Goal: Transaction & Acquisition: Purchase product/service

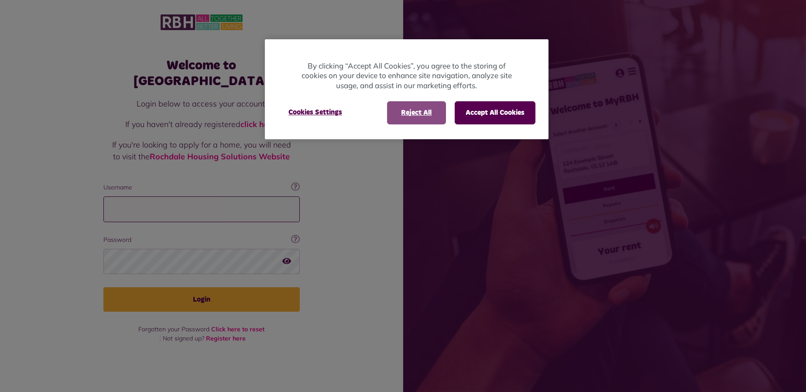
type input "**********"
click at [413, 108] on button "Reject All" at bounding box center [416, 112] width 59 height 23
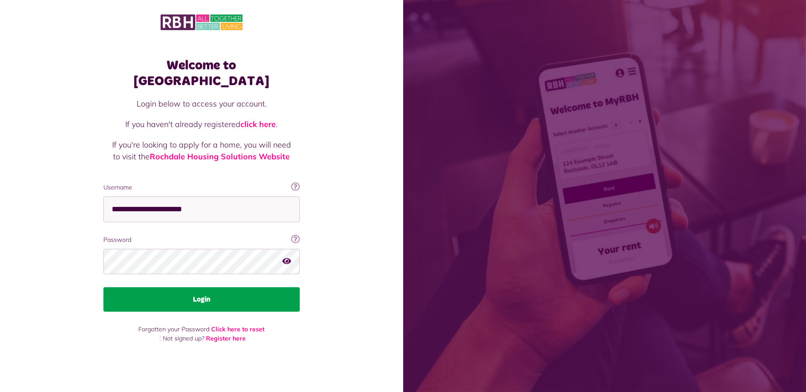
click at [233, 293] on button "Login" at bounding box center [201, 299] width 196 height 24
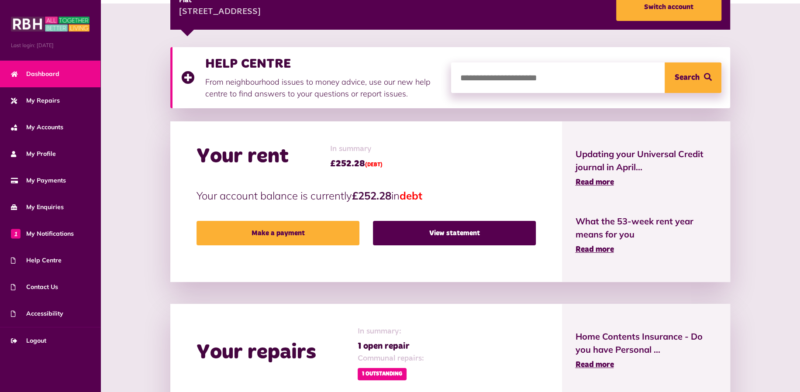
scroll to position [291, 0]
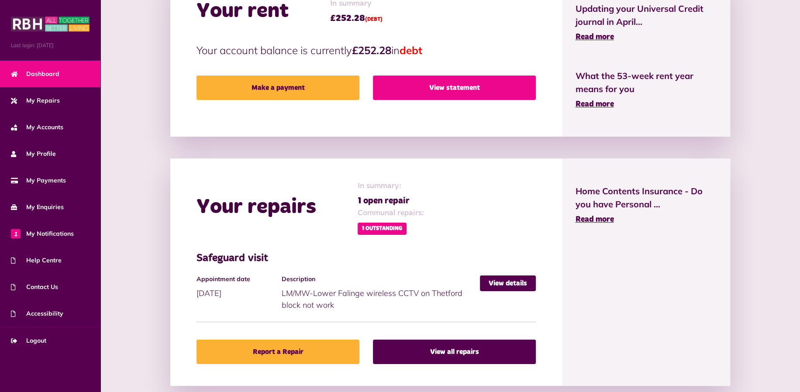
click at [448, 91] on link "View statement" at bounding box center [454, 88] width 163 height 24
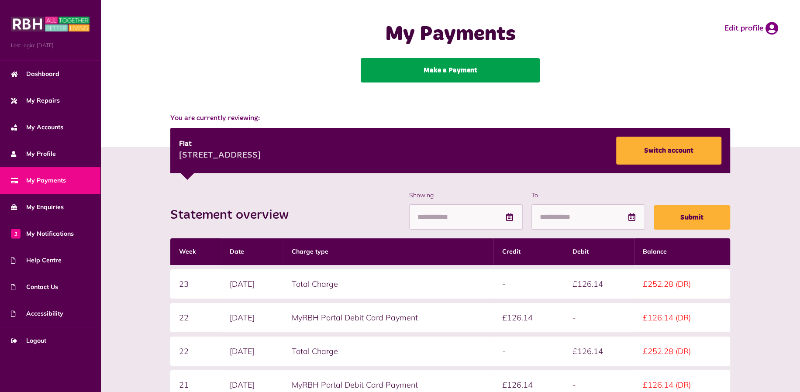
click at [448, 66] on link "Make a Payment" at bounding box center [450, 70] width 179 height 24
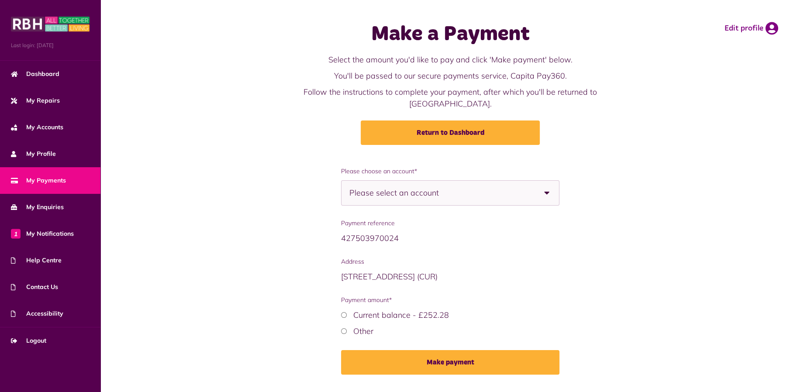
drag, startPoint x: 423, startPoint y: 181, endPoint x: 420, endPoint y: 190, distance: 9.5
click at [426, 181] on span "Please select an account" at bounding box center [409, 193] width 120 height 24
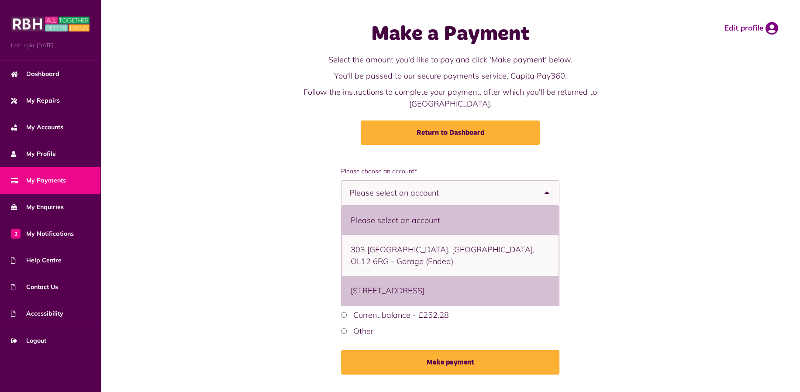
click at [373, 282] on li "397 Thetford, Lower Falinge, Rochdale, OL12 6RB - Flat" at bounding box center [450, 290] width 217 height 29
select select "**********"
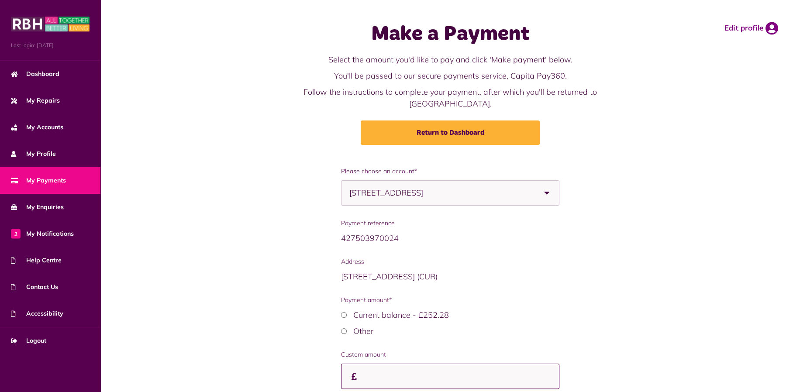
click at [362, 364] on input "Payment amount*" at bounding box center [450, 377] width 219 height 26
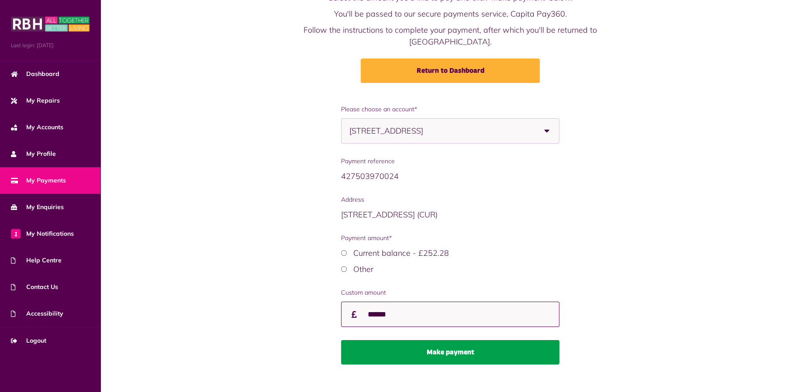
type input "******"
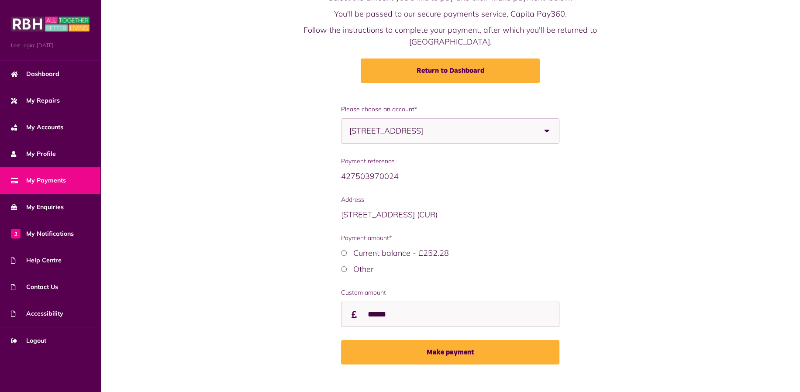
drag, startPoint x: 430, startPoint y: 343, endPoint x: 446, endPoint y: 344, distance: 15.3
click at [432, 344] on button "Make payment" at bounding box center [450, 352] width 219 height 24
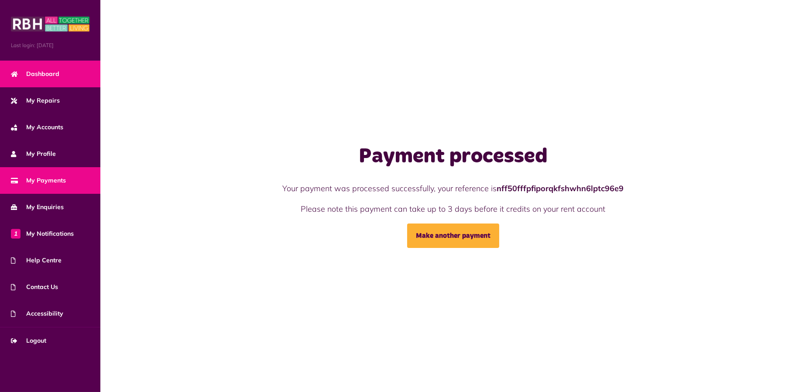
click at [29, 72] on span "Dashboard" at bounding box center [35, 73] width 48 height 9
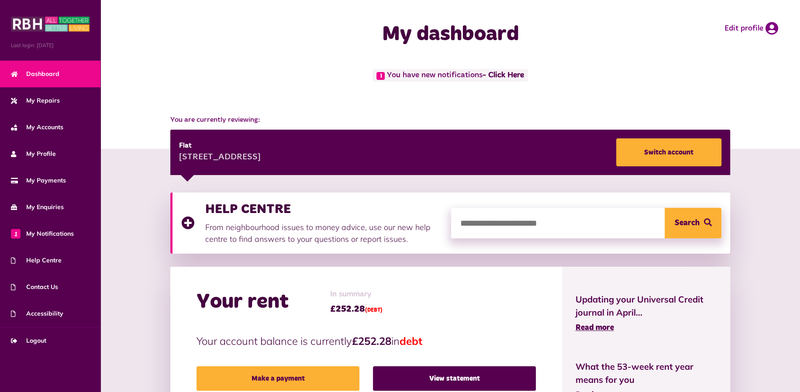
scroll to position [145, 0]
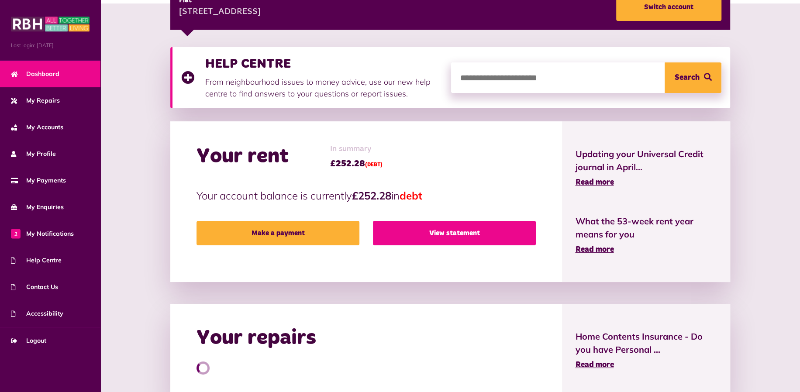
click at [436, 236] on link "View statement" at bounding box center [454, 233] width 163 height 24
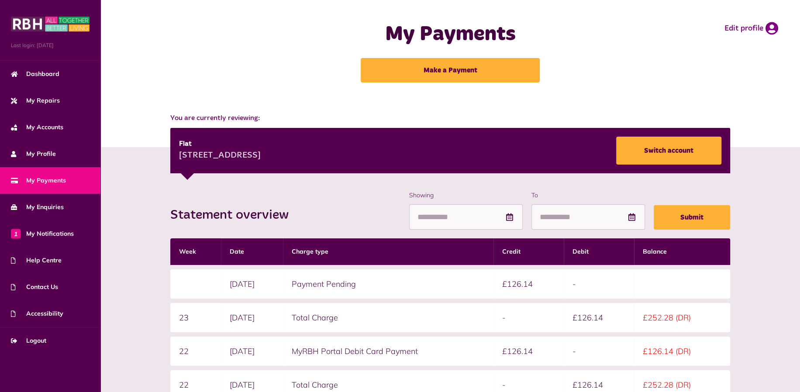
scroll to position [145, 0]
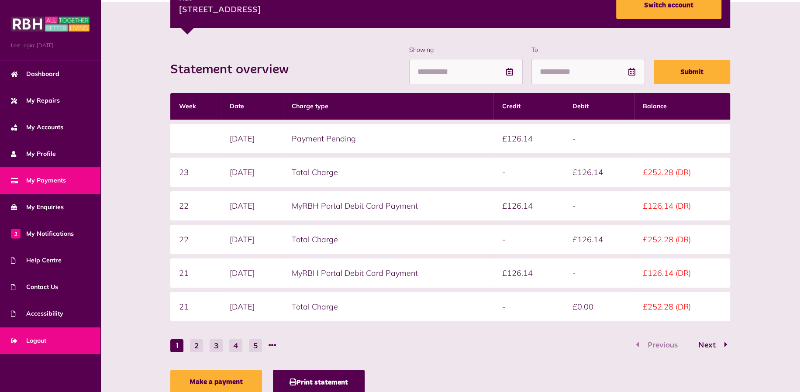
click at [27, 337] on span "Logout" at bounding box center [28, 340] width 35 height 9
